Goal: Find specific page/section: Find specific page/section

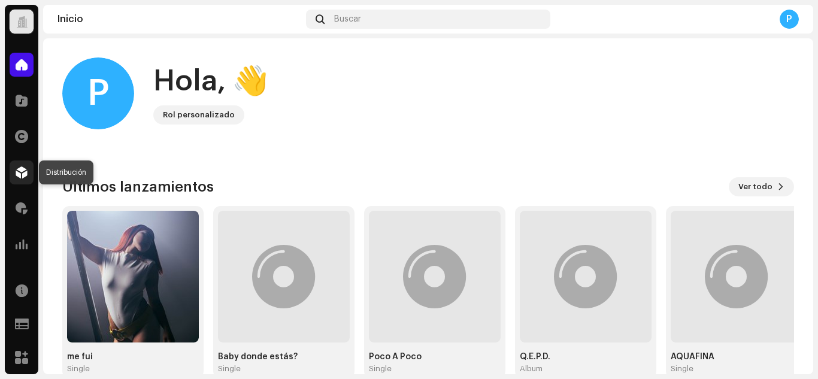
click at [25, 177] on span at bounding box center [22, 173] width 12 height 10
click at [27, 175] on span at bounding box center [22, 173] width 12 height 10
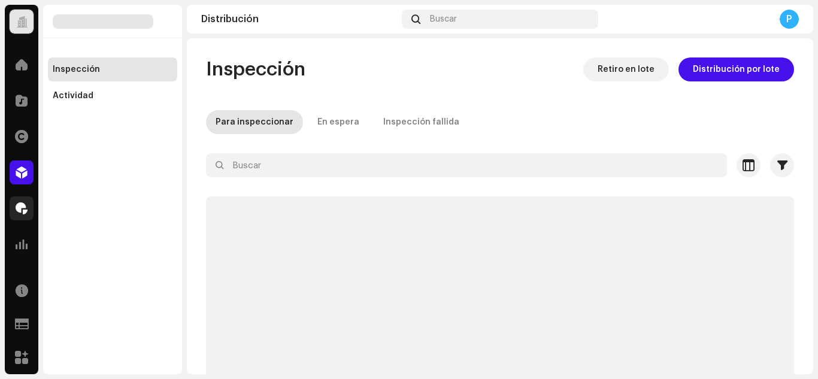
click at [26, 205] on span at bounding box center [22, 209] width 12 height 10
click at [21, 207] on span at bounding box center [22, 209] width 12 height 10
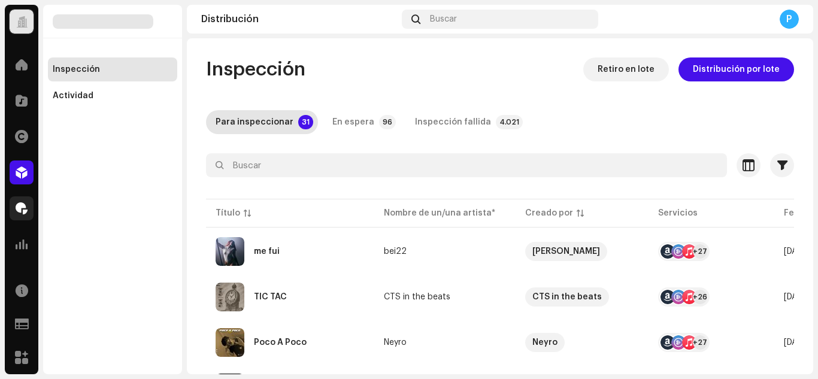
click at [25, 213] on span at bounding box center [22, 209] width 12 height 10
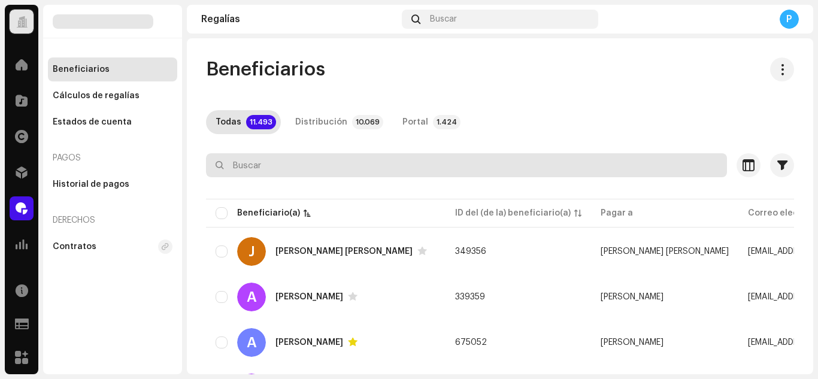
click at [326, 172] on input "text" at bounding box center [466, 165] width 521 height 24
paste input "[EMAIL_ADDRESS][DOMAIN_NAME]"
type input "[EMAIL_ADDRESS][DOMAIN_NAME]"
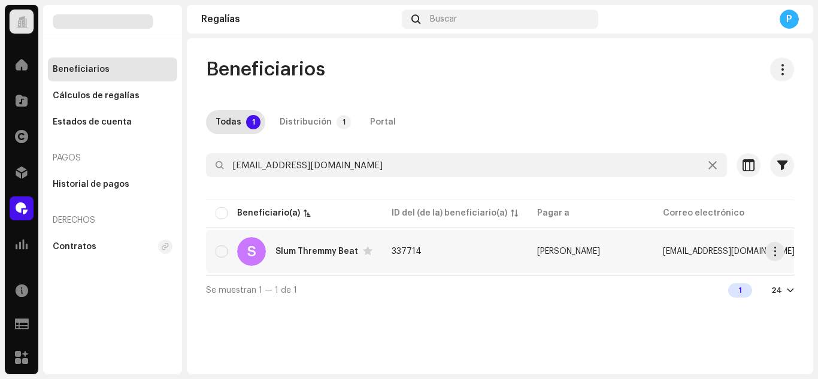
click at [325, 252] on div "Slum Thremmy Beat" at bounding box center [317, 251] width 83 height 8
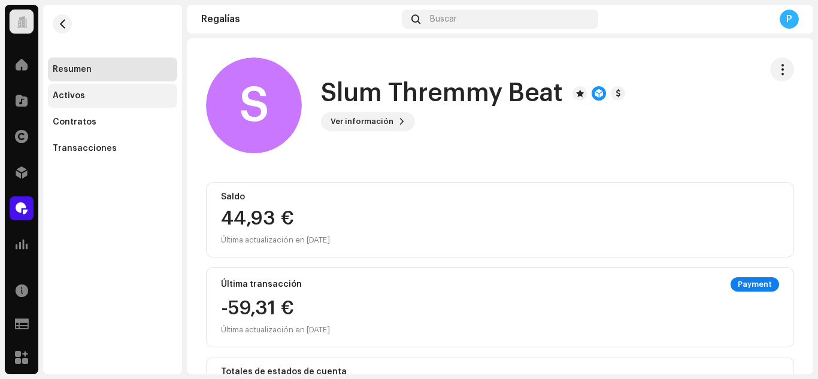
click at [104, 94] on div "Activos" at bounding box center [113, 96] width 120 height 10
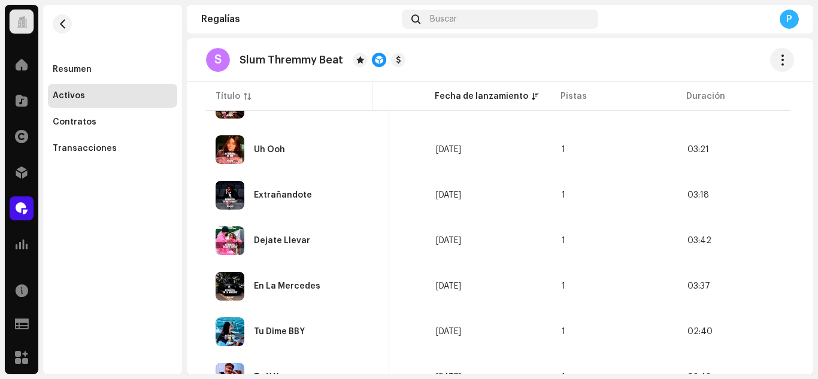
scroll to position [1028, 0]
